Goal: Check status: Check status

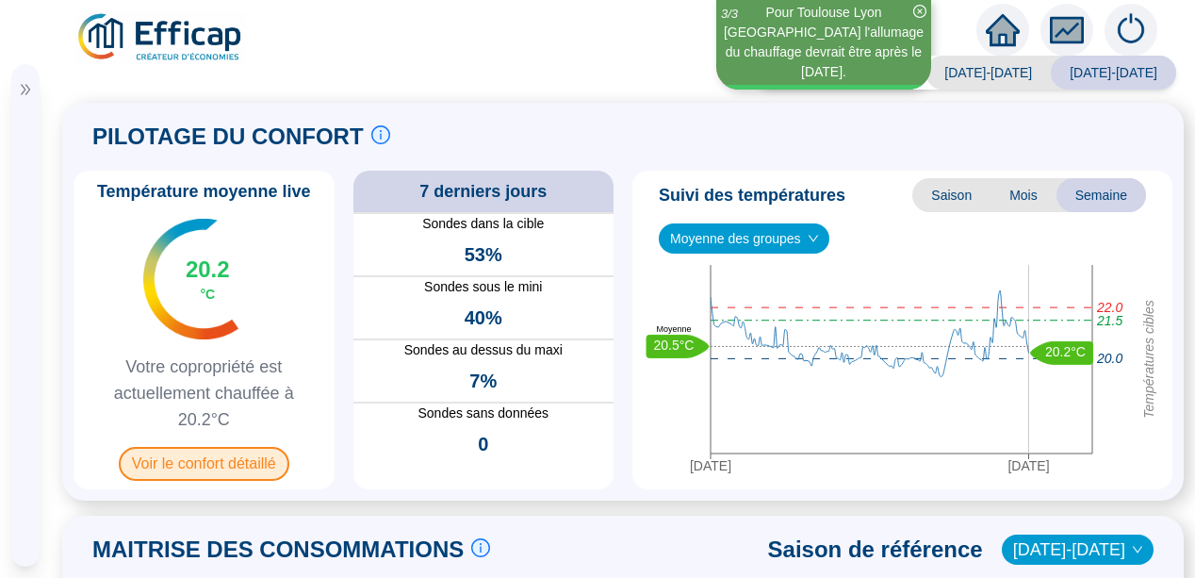
click at [161, 457] on span "Voir le confort détaillé" at bounding box center [204, 464] width 171 height 34
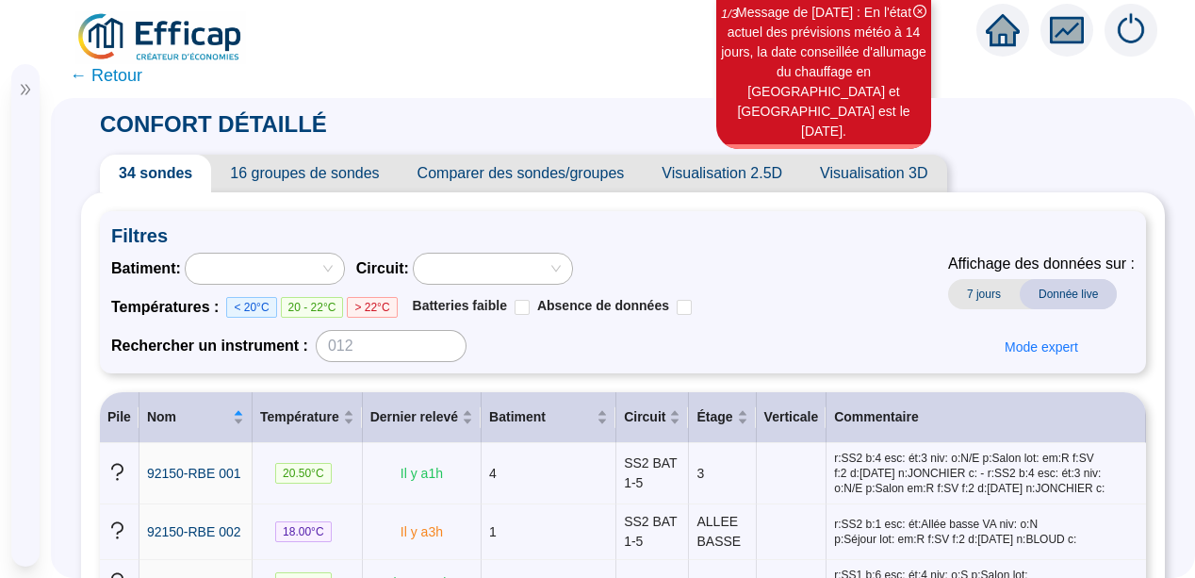
click at [62, 441] on span "Chargé d'affaires" at bounding box center [115, 431] width 110 height 19
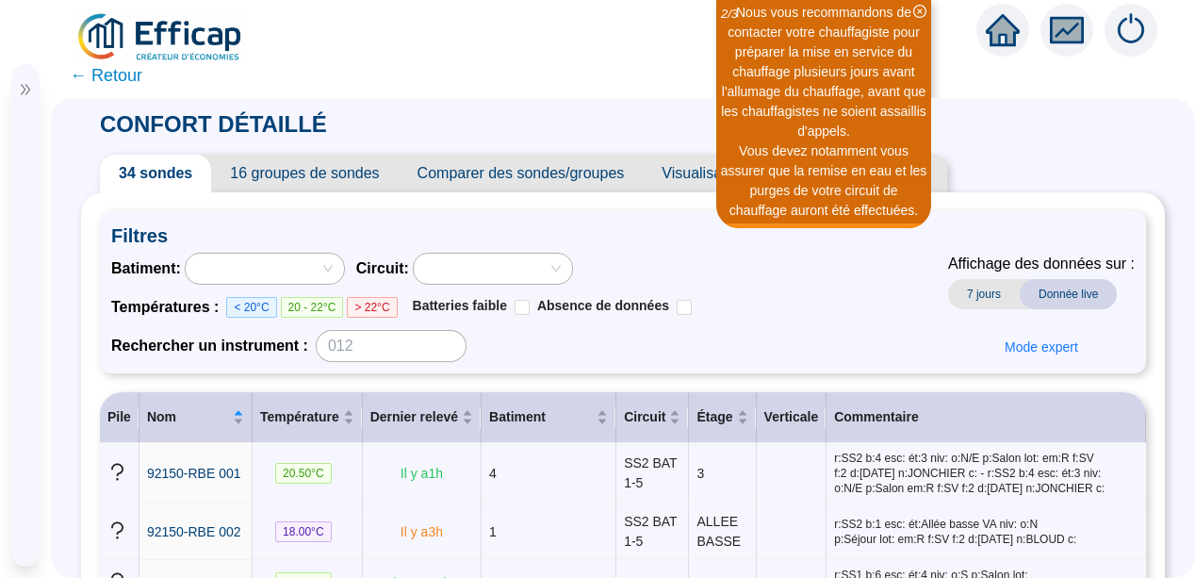
click at [83, 72] on span "← Retour" at bounding box center [106, 75] width 73 height 26
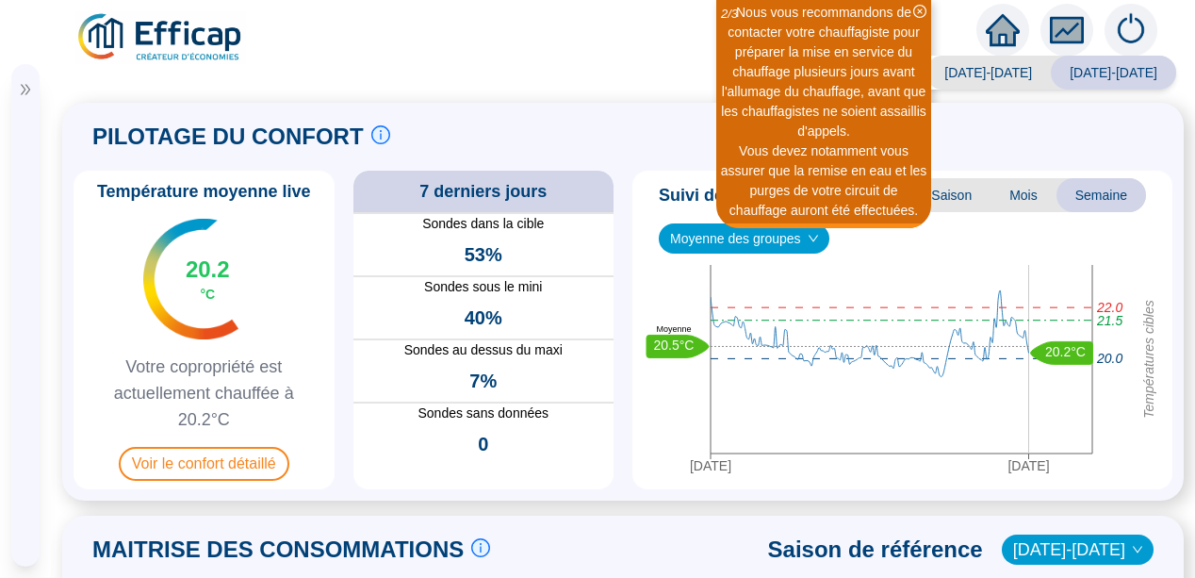
click at [80, 238] on div "Température moyenne live 20.2 °C Votre copropriété est actuellement chauffée à …" at bounding box center [203, 330] width 261 height 318
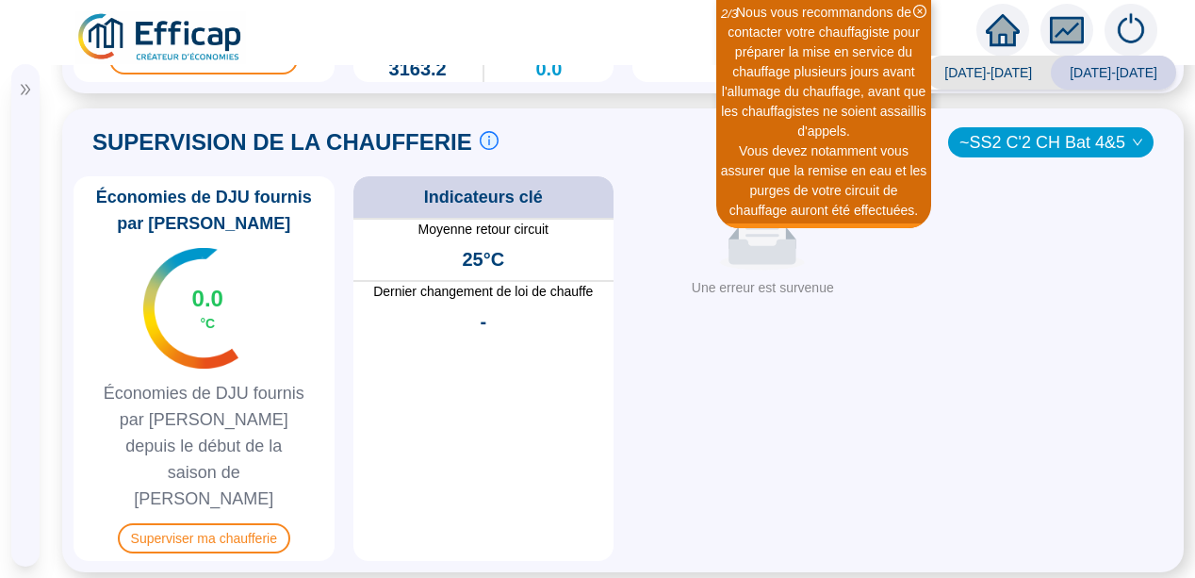
scroll to position [980, 0]
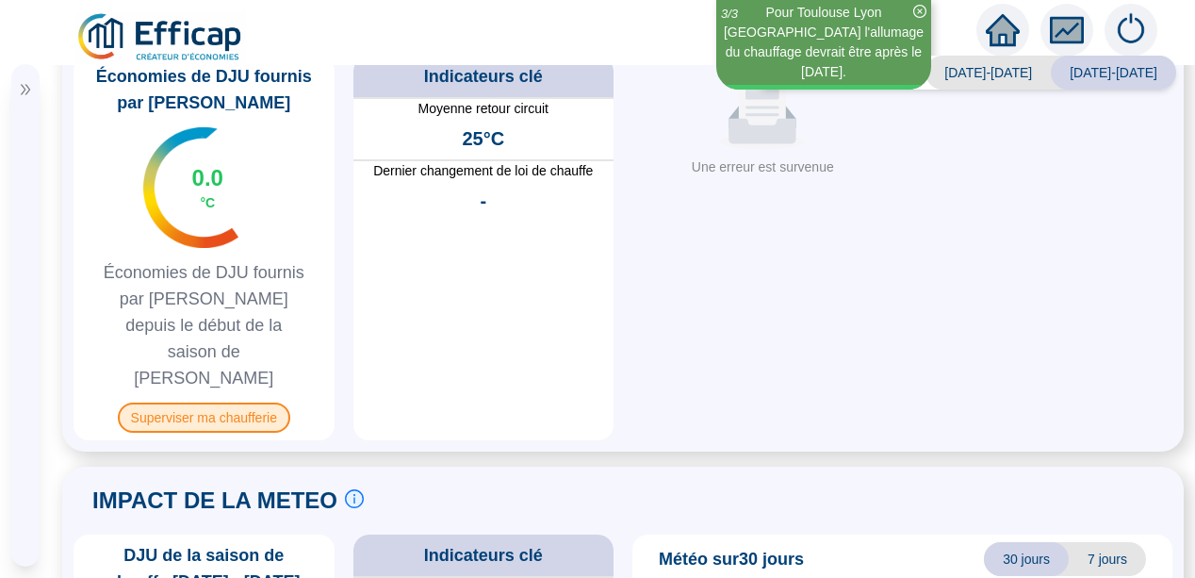
click at [183, 402] on span "Superviser ma chaufferie" at bounding box center [204, 417] width 172 height 30
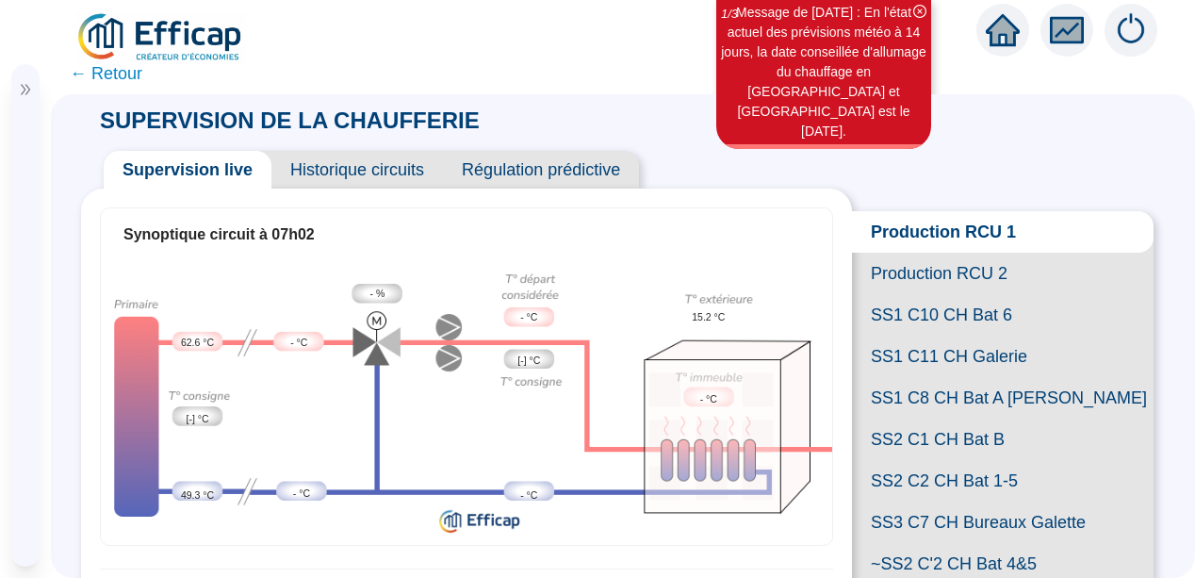
click at [947, 501] on span "SS2 C2 CH Bat 1-5" at bounding box center [1002, 480] width 301 height 41
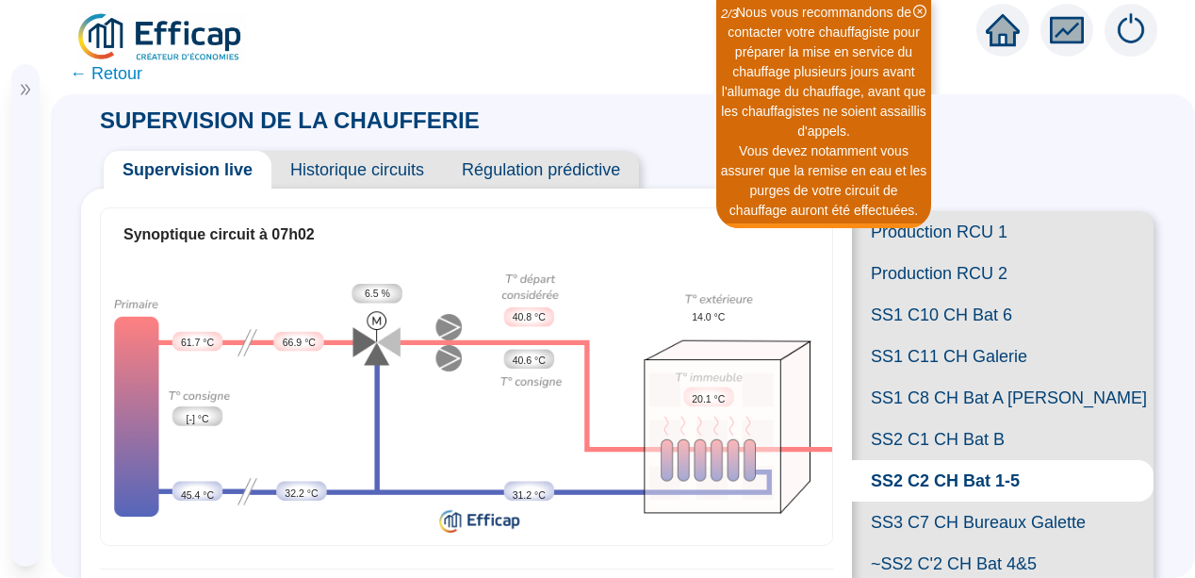
click at [390, 170] on span "Historique circuits" at bounding box center [356, 170] width 171 height 38
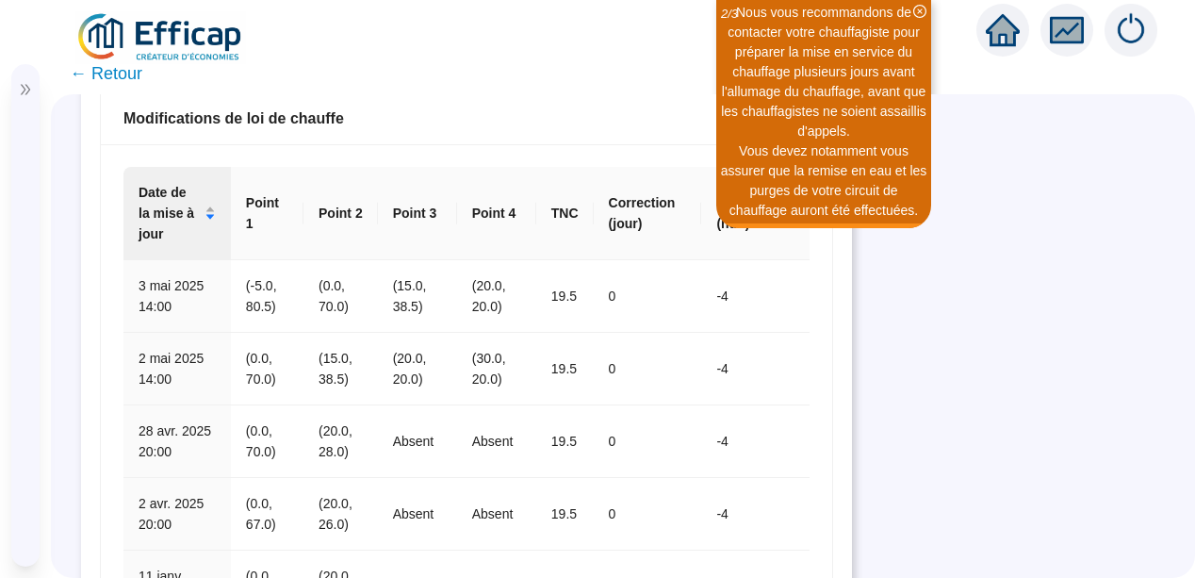
scroll to position [1168, 0]
click at [75, 75] on span "← Retour" at bounding box center [106, 73] width 73 height 26
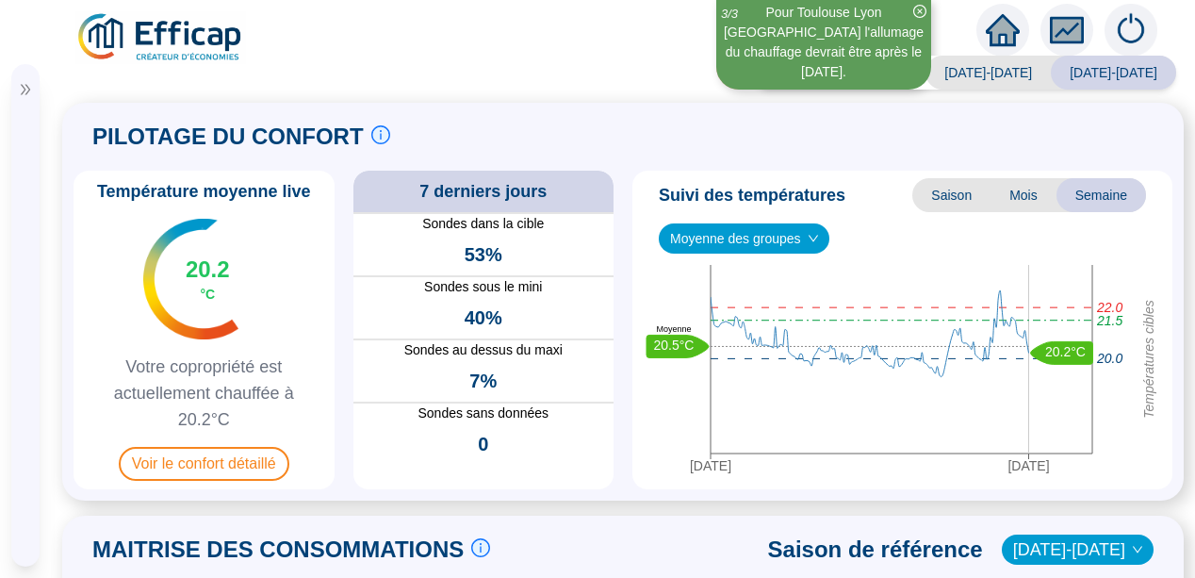
click at [73, 394] on div "PILOTAGE DU CONFORT Le pilotage du confort est fondamental pour le confort de t…" at bounding box center [622, 302] width 1121 height 398
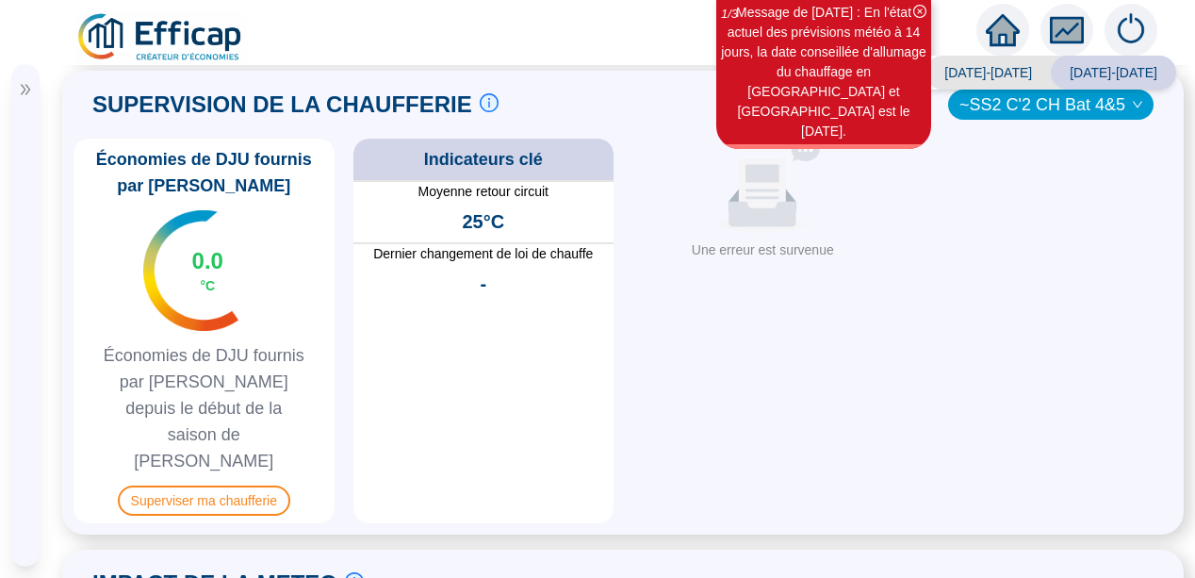
scroll to position [904, 0]
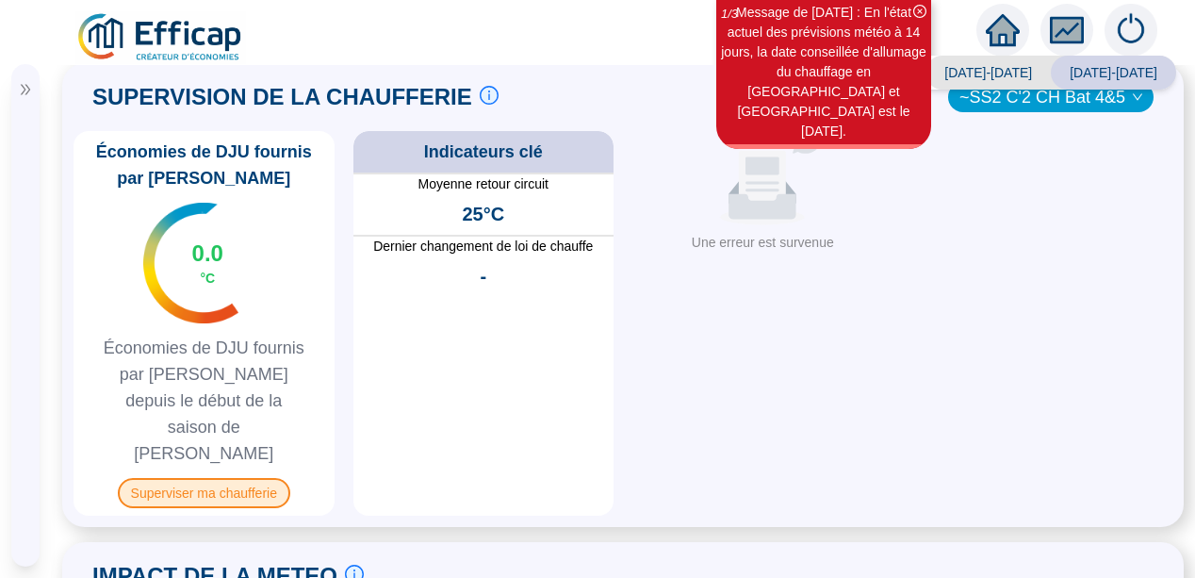
click at [209, 478] on span "Superviser ma chaufferie" at bounding box center [204, 493] width 172 height 30
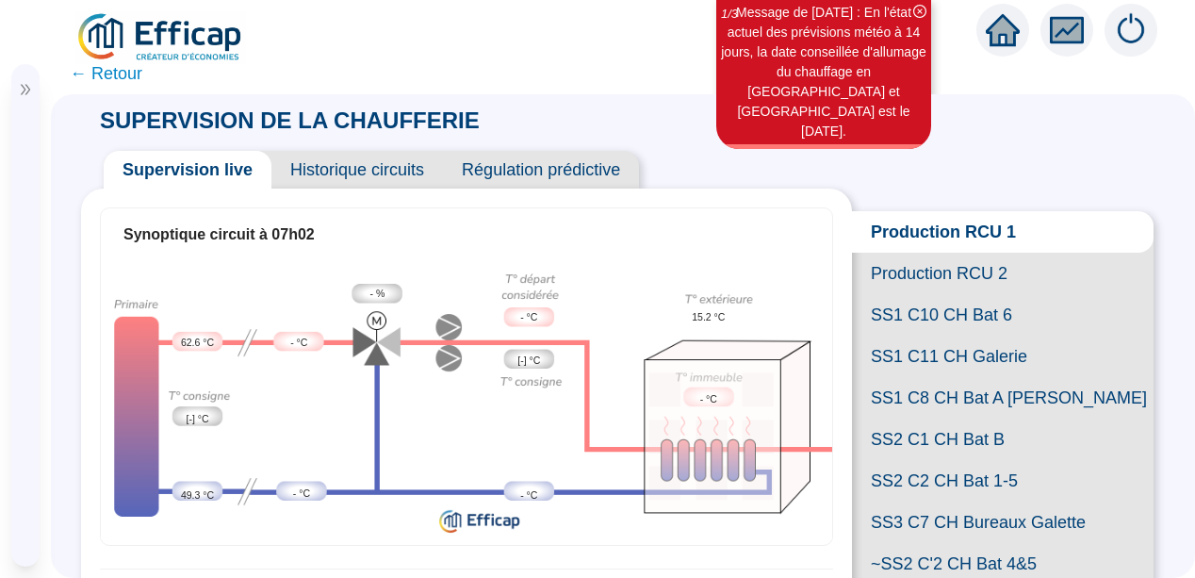
click at [933, 501] on span "SS2 C2 CH Bat 1-5" at bounding box center [1002, 480] width 301 height 41
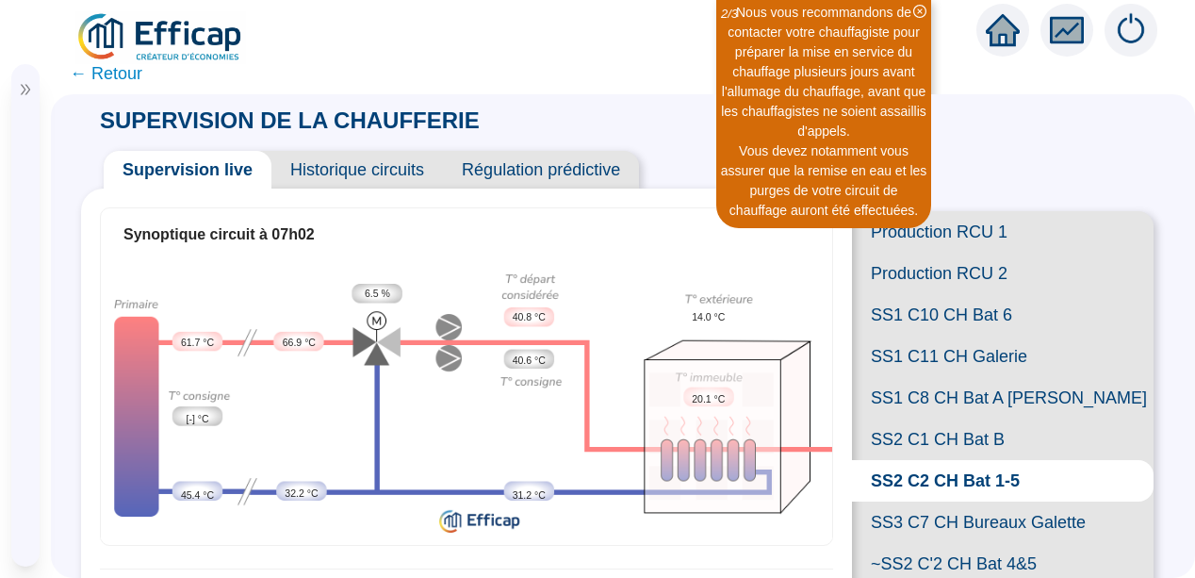
click at [341, 176] on span "Historique circuits" at bounding box center [356, 170] width 171 height 38
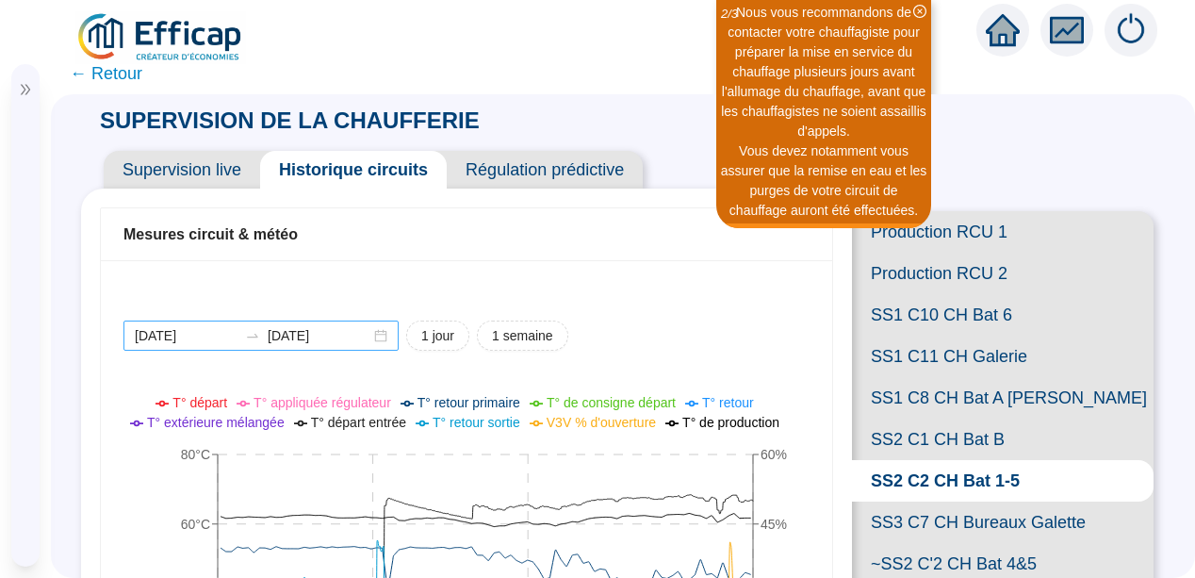
click at [383, 334] on div "[DATE] [DATE]" at bounding box center [260, 335] width 275 height 30
click at [797, 111] on div "SUPERVISION DE LA CHAUFFERIE Supervision live Historique circuits Régulation pr…" at bounding box center [622, 542] width 1083 height 897
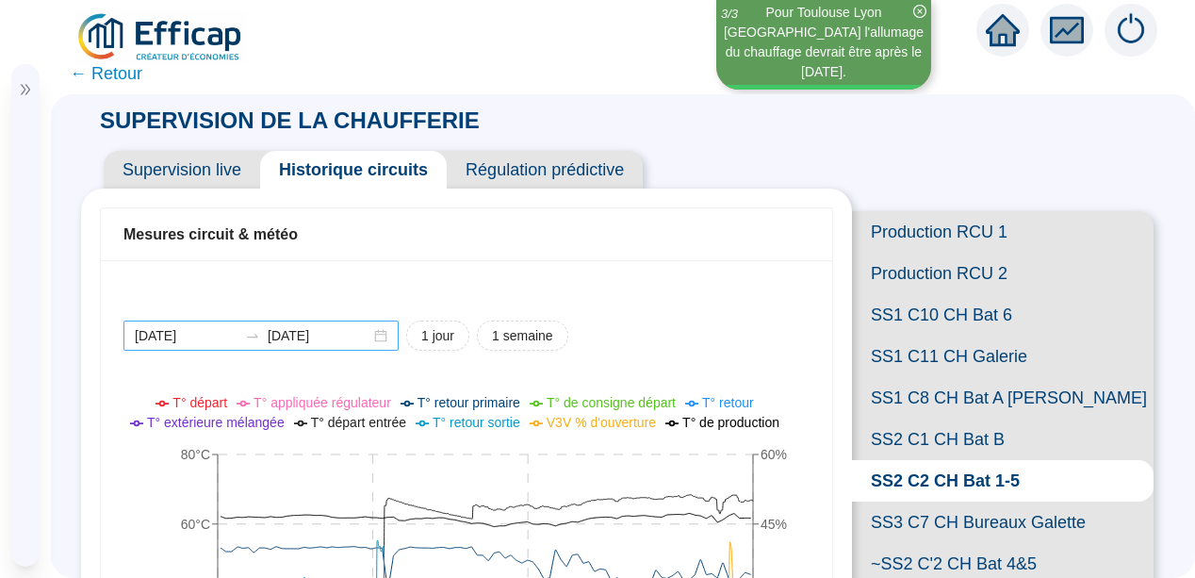
click at [377, 332] on div "[DATE] [DATE]" at bounding box center [260, 335] width 275 height 30
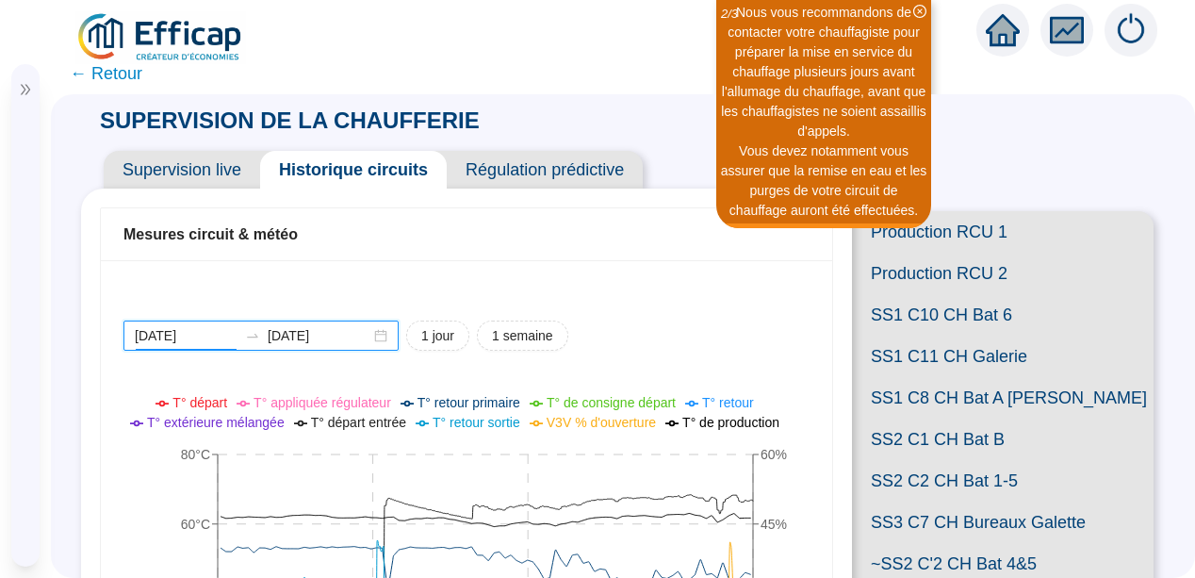
click at [163, 335] on input "[DATE]" at bounding box center [186, 336] width 103 height 20
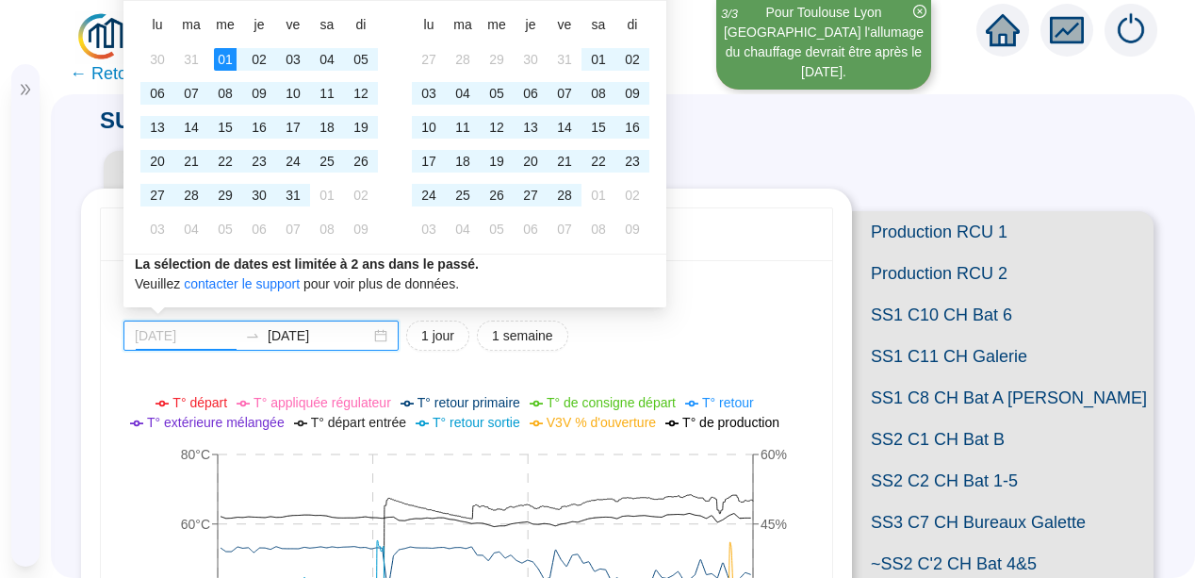
type input "[DATE]"
click at [220, 56] on div "01" at bounding box center [225, 59] width 23 height 23
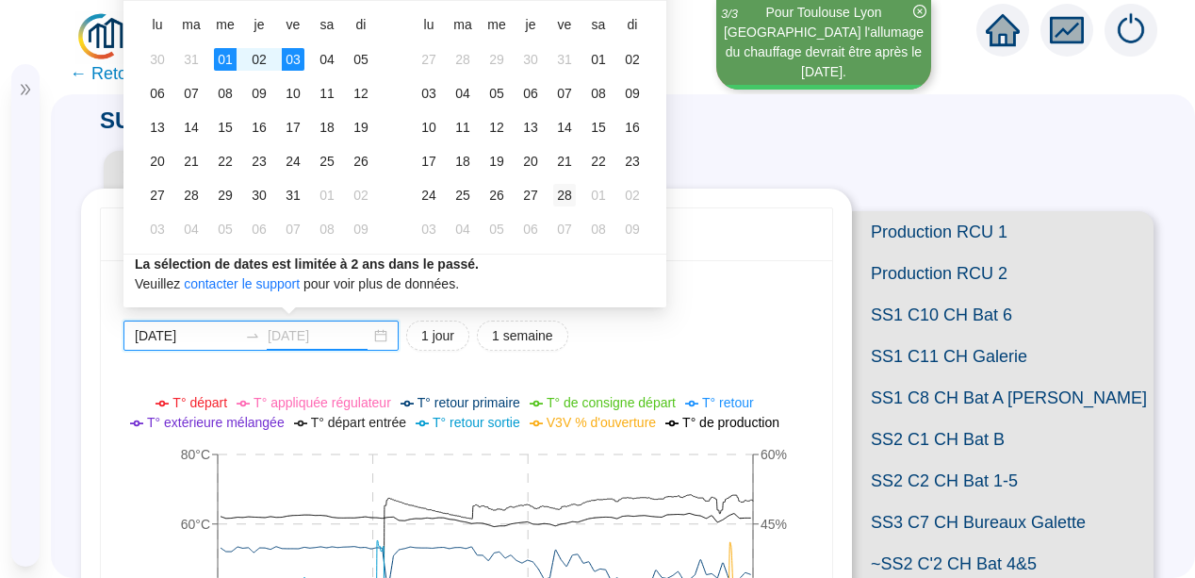
type input "[DATE]"
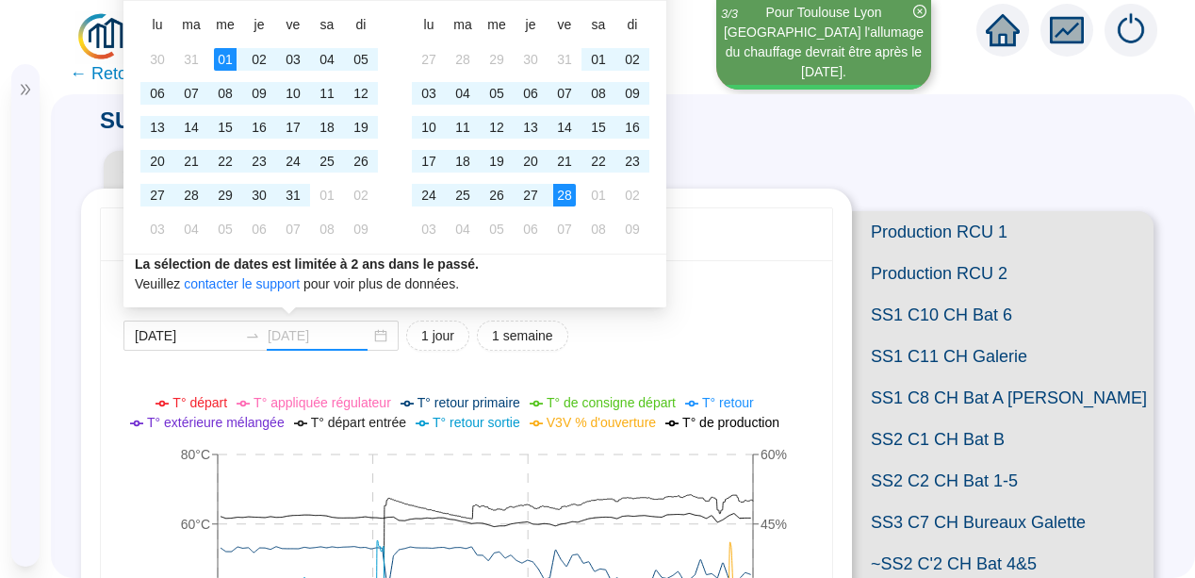
click at [562, 191] on div "28" at bounding box center [564, 195] width 23 height 23
